Goal: Task Accomplishment & Management: Manage account settings

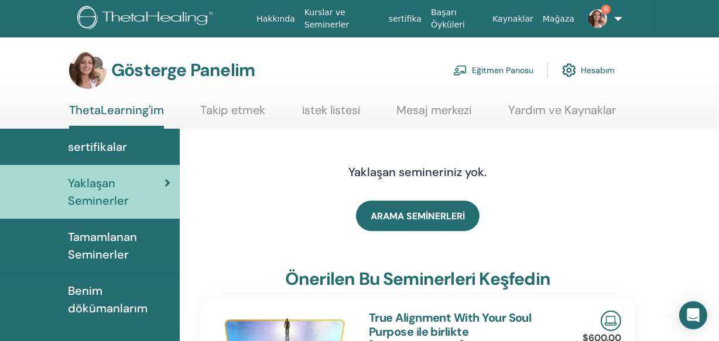
click at [489, 71] on font "Eğitmen Panosu" at bounding box center [502, 71] width 61 height 11
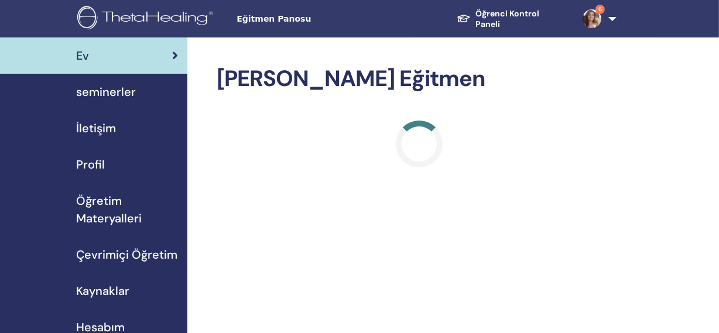
click at [122, 88] on span "seminerler" at bounding box center [106, 92] width 60 height 18
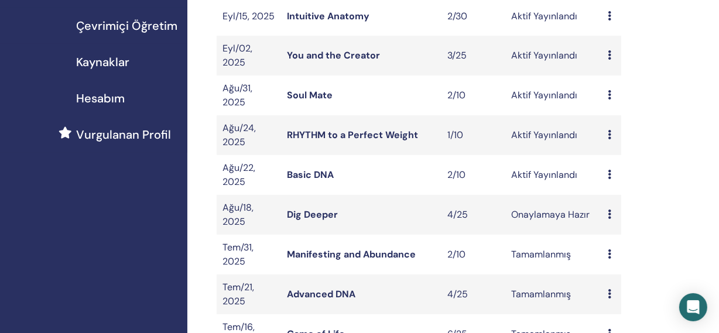
scroll to position [234, 0]
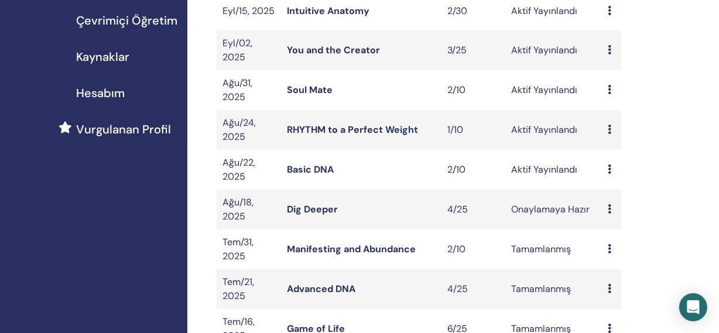
click at [145, 18] on span "Çevrimiçi Öğretim" at bounding box center [126, 21] width 101 height 18
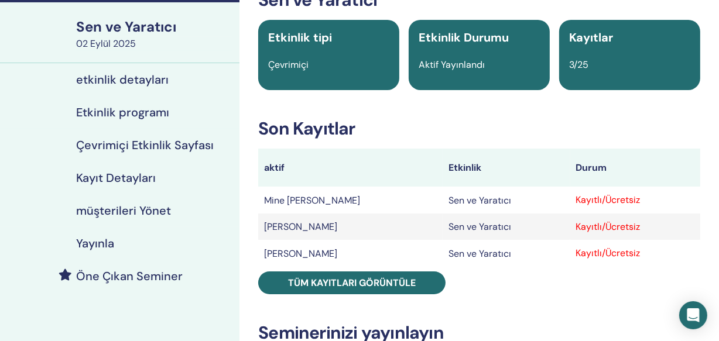
scroll to position [85, 0]
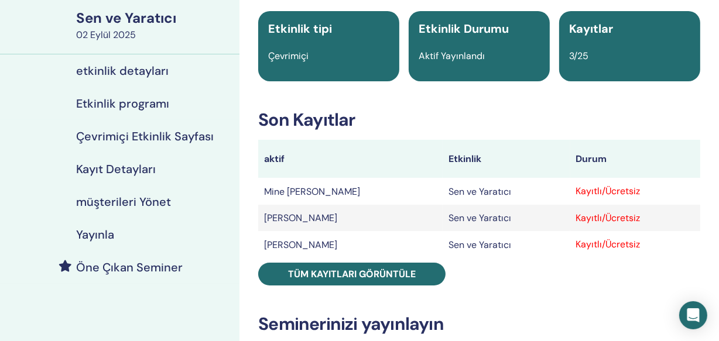
click at [129, 203] on font "müşterileri Yönet" at bounding box center [123, 201] width 95 height 15
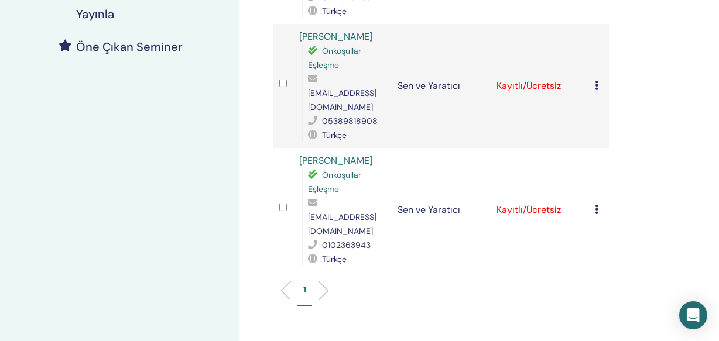
scroll to position [319, 0]
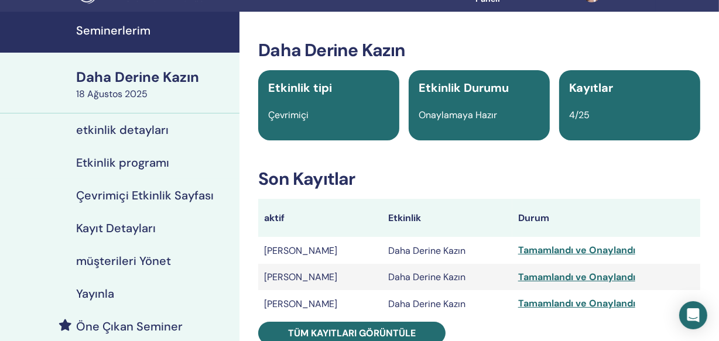
scroll to position [42, 0]
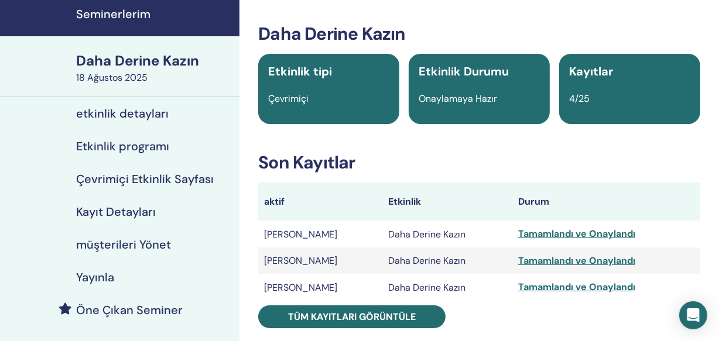
click at [115, 237] on font "müşterileri Yönet" at bounding box center [123, 244] width 95 height 15
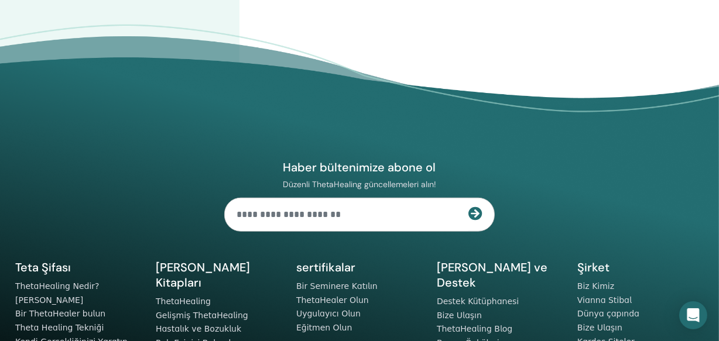
scroll to position [766, 0]
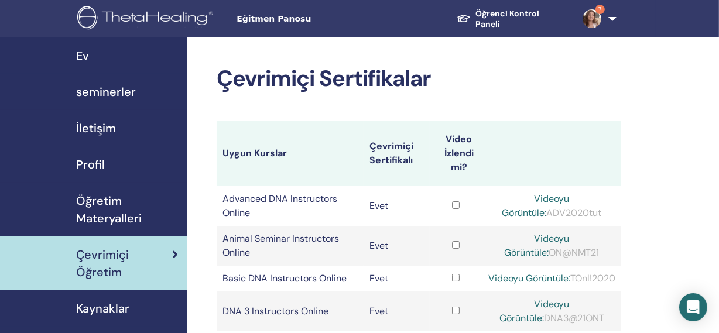
click at [102, 199] on span "Öğretim Materyalleri" at bounding box center [127, 209] width 102 height 35
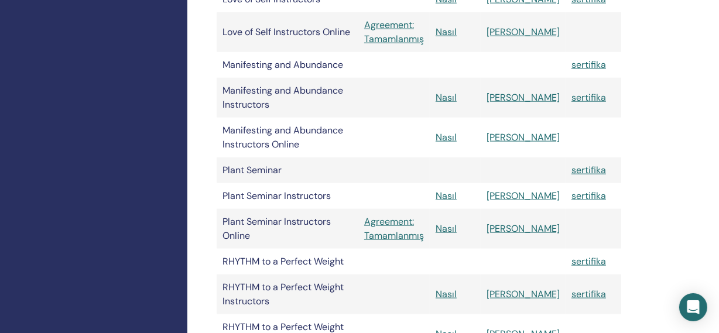
scroll to position [1287, 0]
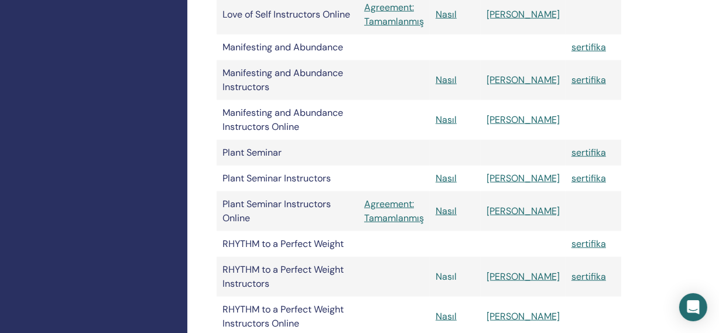
click at [457, 270] on link "Nasıl" at bounding box center [446, 276] width 21 height 12
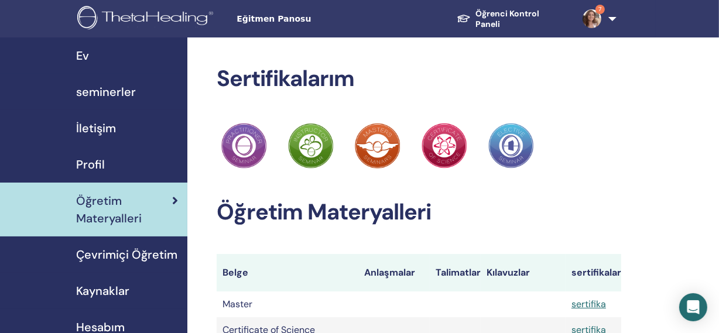
click at [613, 20] on link "7" at bounding box center [596, 18] width 47 height 37
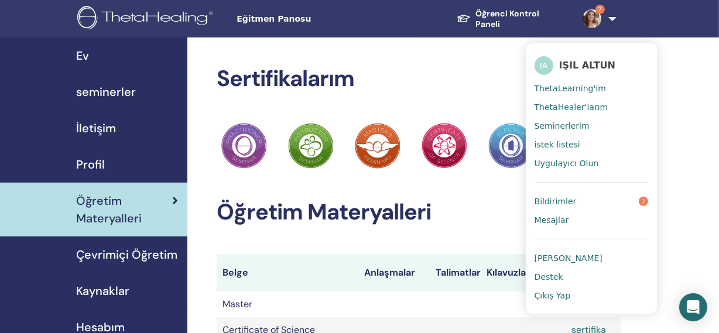
click at [568, 207] on link "Bildirimler 7" at bounding box center [592, 201] width 114 height 19
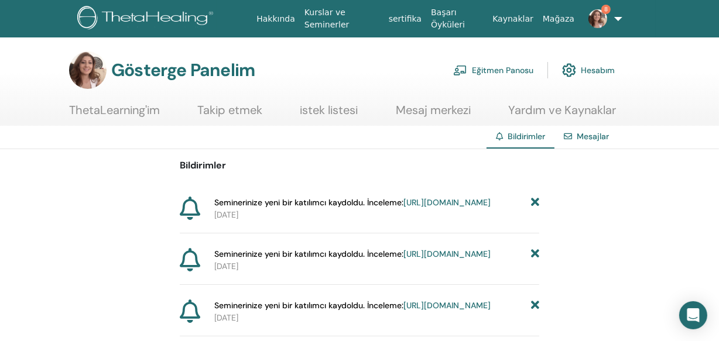
click at [536, 207] on icon at bounding box center [535, 203] width 8 height 12
click at [535, 204] on icon at bounding box center [535, 203] width 8 height 12
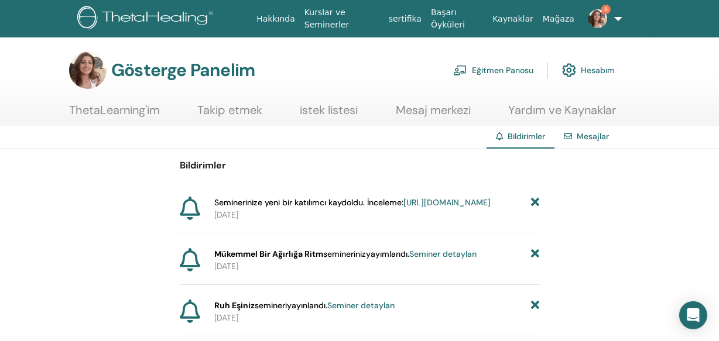
click at [535, 204] on icon at bounding box center [535, 203] width 8 height 12
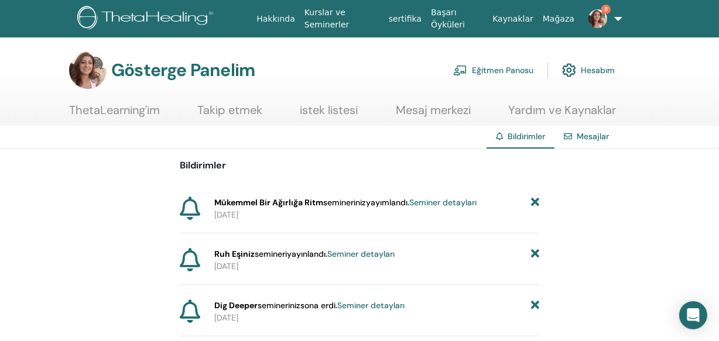
click at [535, 204] on icon at bounding box center [535, 203] width 8 height 12
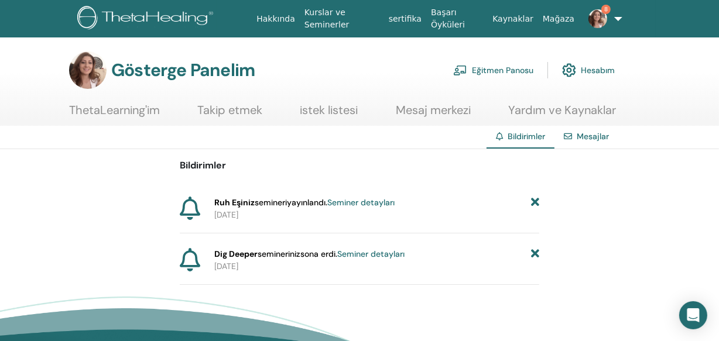
click at [535, 204] on icon at bounding box center [535, 203] width 8 height 12
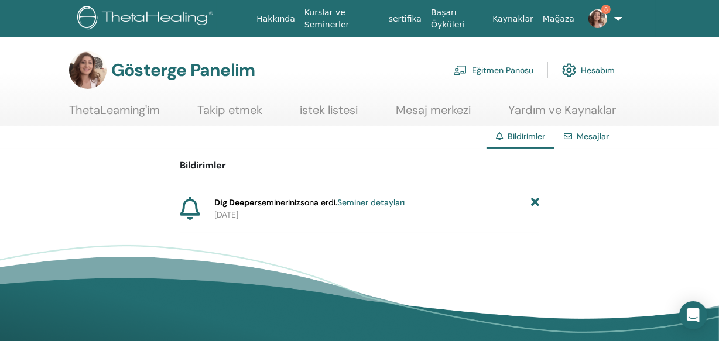
click at [535, 204] on icon at bounding box center [535, 203] width 8 height 12
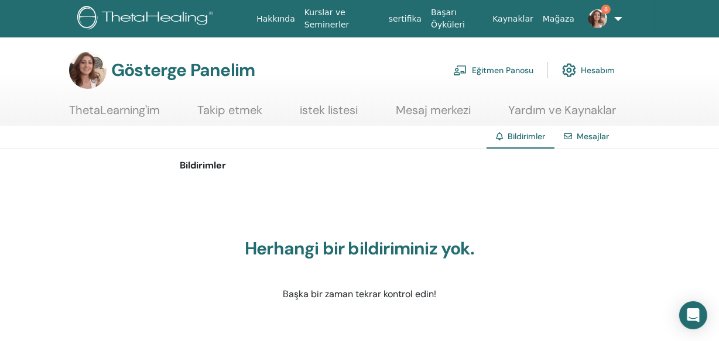
click at [484, 68] on font "Eğitmen Panosu" at bounding box center [502, 71] width 61 height 11
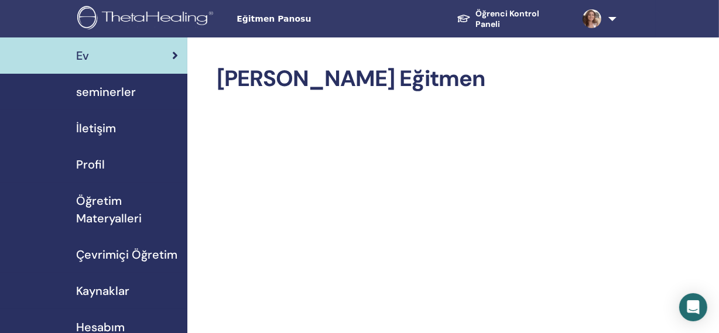
click at [105, 95] on span "seminerler" at bounding box center [106, 92] width 60 height 18
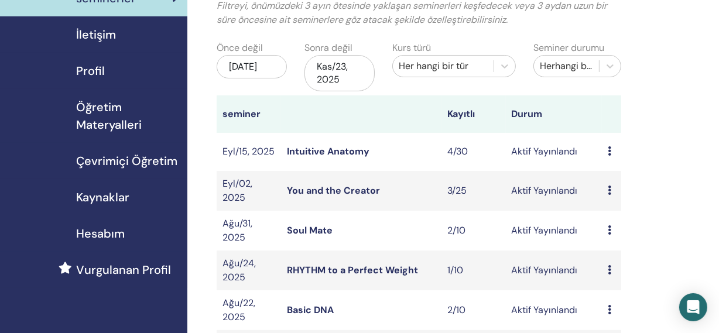
scroll to position [99, 0]
